Goal: Task Accomplishment & Management: Use online tool/utility

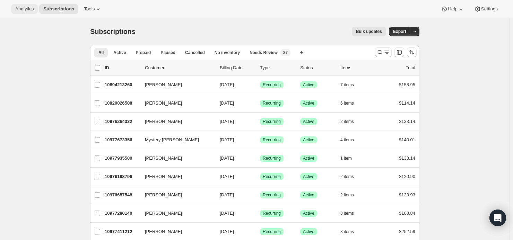
click at [20, 9] on span "Analytics" at bounding box center [24, 9] width 18 height 6
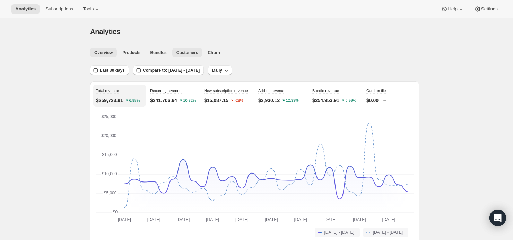
click at [183, 52] on span "Customers" at bounding box center [188, 53] width 22 height 6
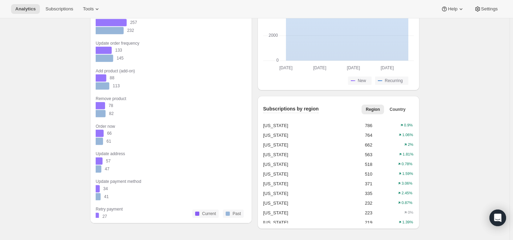
scroll to position [635, 0]
